Goal: Task Accomplishment & Management: Manage account settings

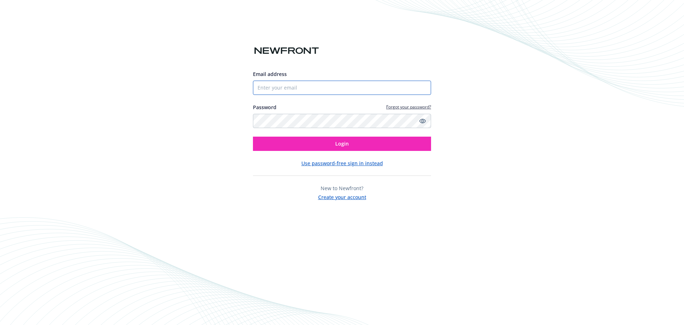
click at [277, 84] on input "Email address" at bounding box center [342, 88] width 178 height 14
type input "[EMAIL_ADDRESS][DOMAIN_NAME]"
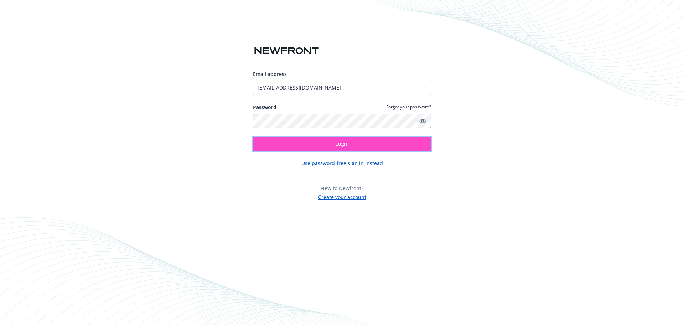
click at [335, 140] on button "Login" at bounding box center [342, 144] width 178 height 14
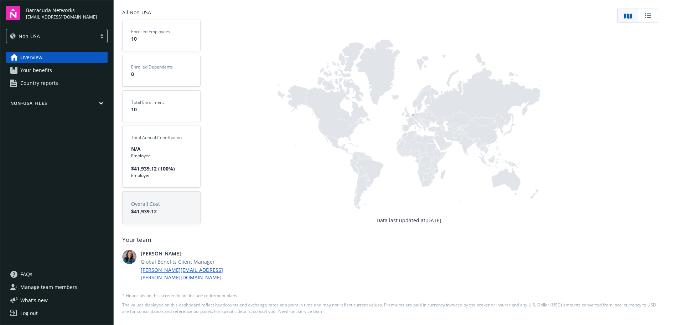
click at [101, 103] on icon "button" at bounding box center [100, 103] width 3 height 2
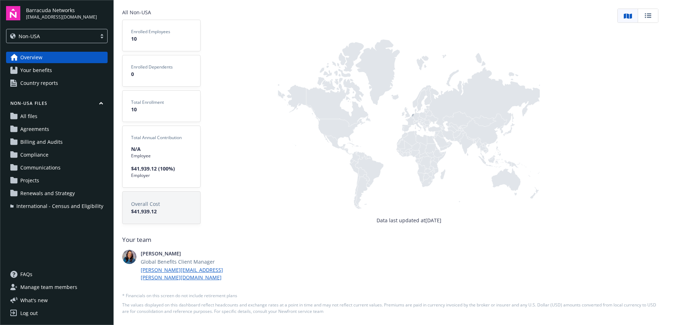
click at [101, 103] on icon "button" at bounding box center [100, 103] width 3 height 2
